Goal: Task Accomplishment & Management: Use online tool/utility

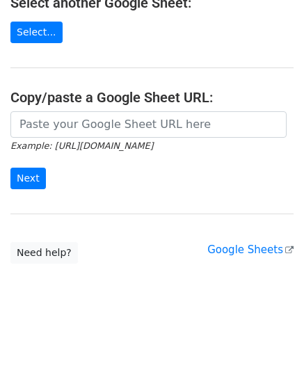
scroll to position [182, 0]
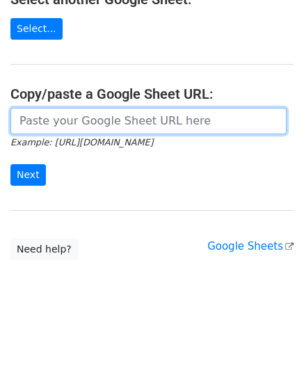
click at [67, 126] on input "url" at bounding box center [148, 121] width 276 height 26
paste input "https://docs.google.com/spreadsheets/d/1LAYeREfiDq40fOaPJe2N3DFNw78kEMx72rb2R1F…"
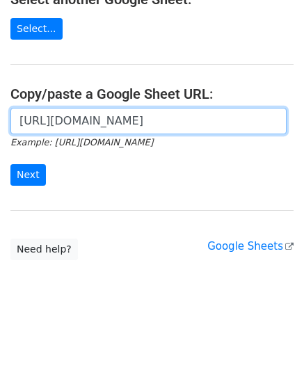
scroll to position [0, 300]
type input "https://docs.google.com/spreadsheets/d/1LAYeREfiDq40fOaPJe2N3DFNw78kEMx72rb2R1F…"
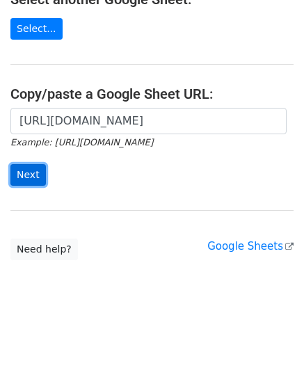
click at [27, 177] on input "Next" at bounding box center [27, 175] width 35 height 22
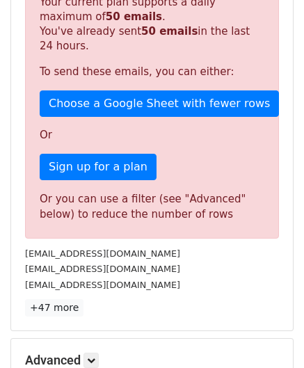
scroll to position [469, 0]
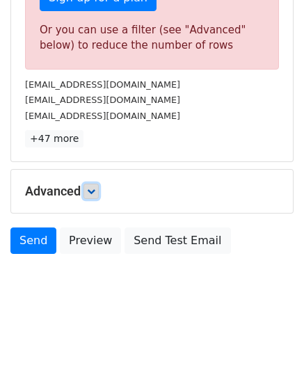
click at [94, 187] on icon at bounding box center [91, 191] width 8 height 8
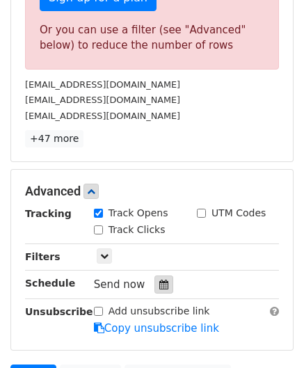
click at [159, 279] on icon at bounding box center [163, 284] width 9 height 10
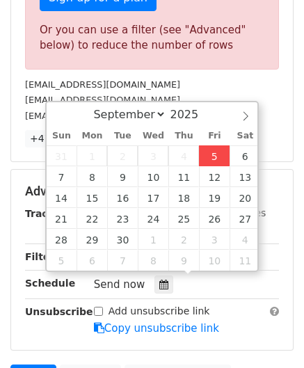
type input "[DATE] 12:00"
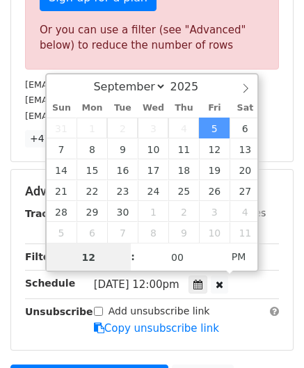
paste input "0"
type input "10"
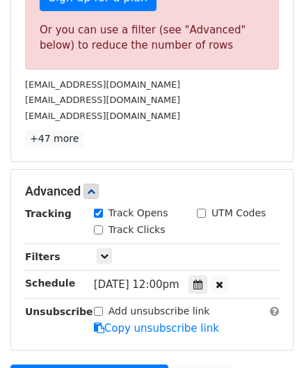
type input "[DATE] 22:00"
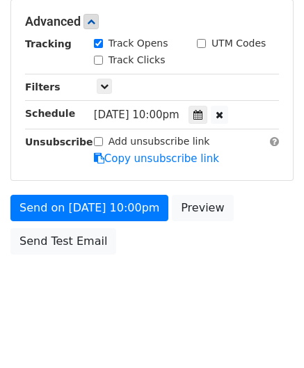
scroll to position [637, 0]
